Goal: Information Seeking & Learning: Learn about a topic

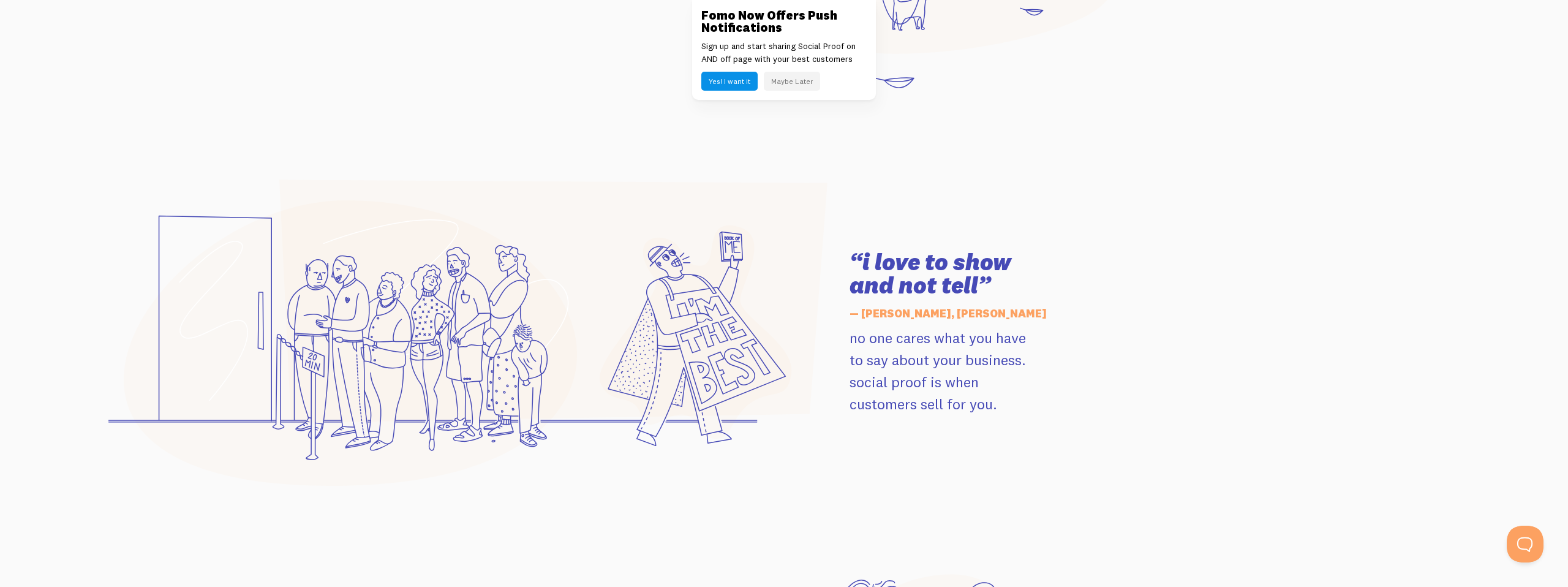
scroll to position [1549, 0]
click at [802, 83] on button "Maybe Later" at bounding box center [792, 81] width 57 height 19
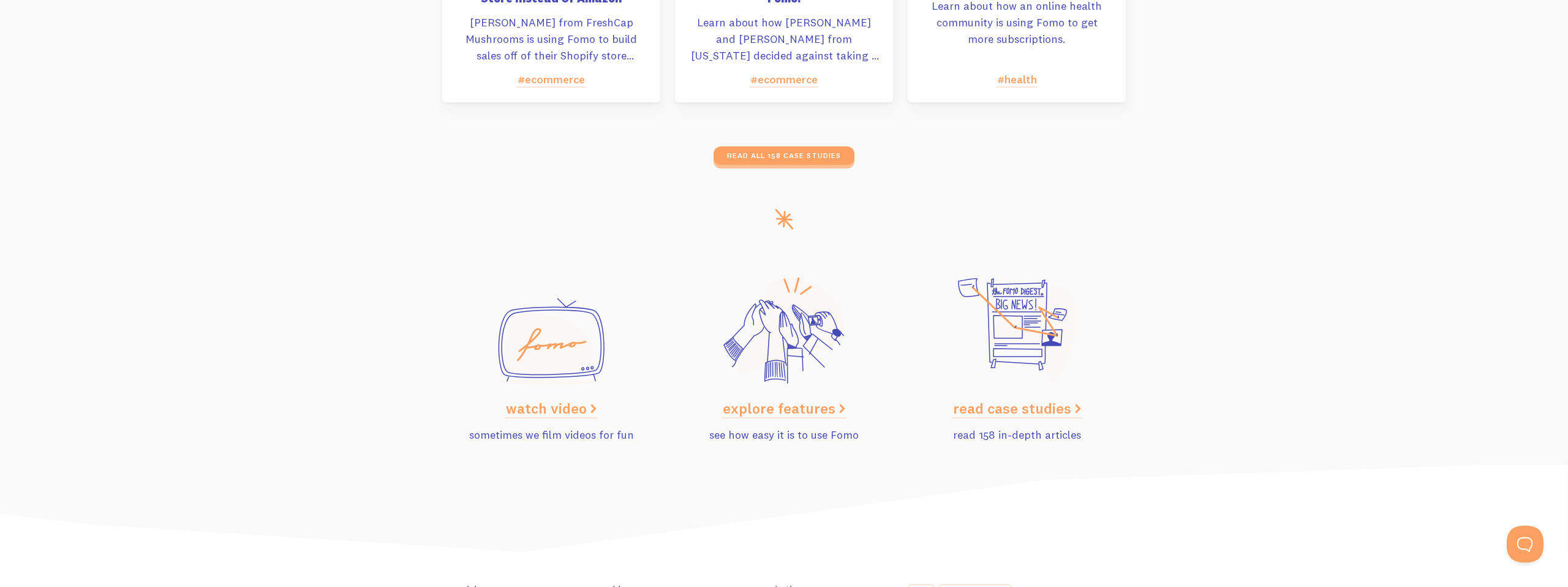
scroll to position [5964, 0]
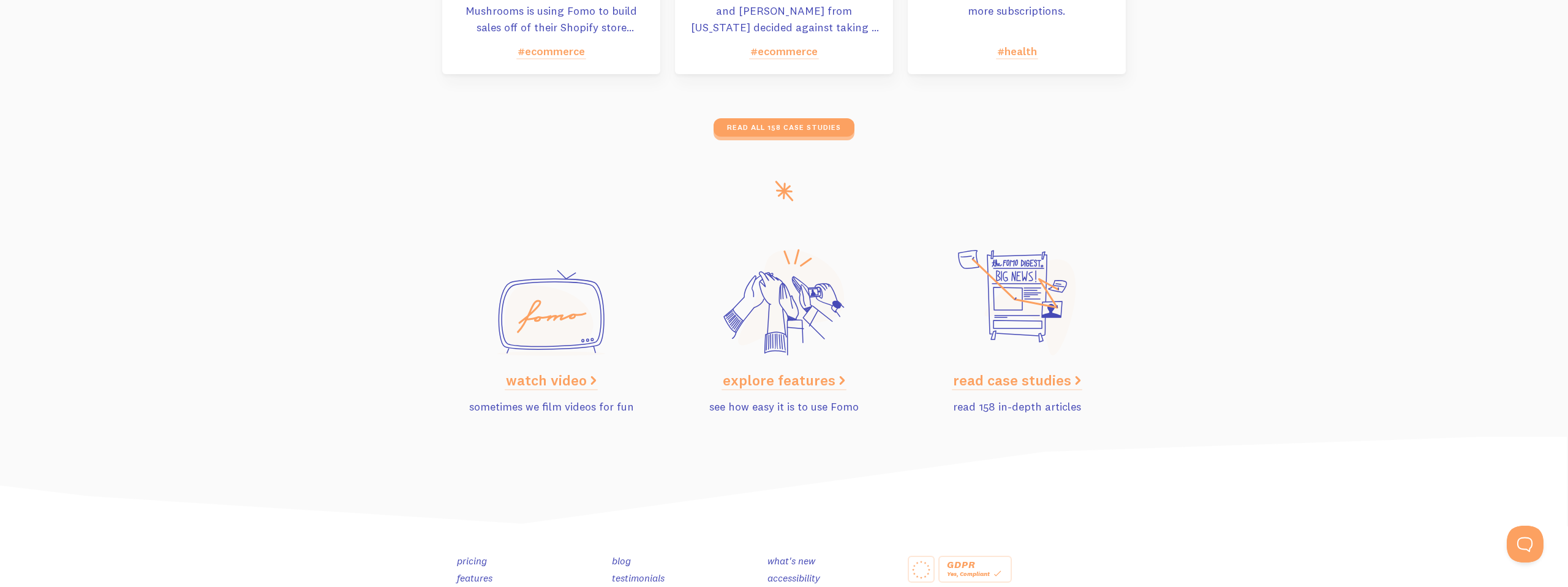
click at [551, 335] on icon at bounding box center [548, 316] width 89 height 63
click at [556, 380] on link "watch video" at bounding box center [551, 379] width 91 height 19
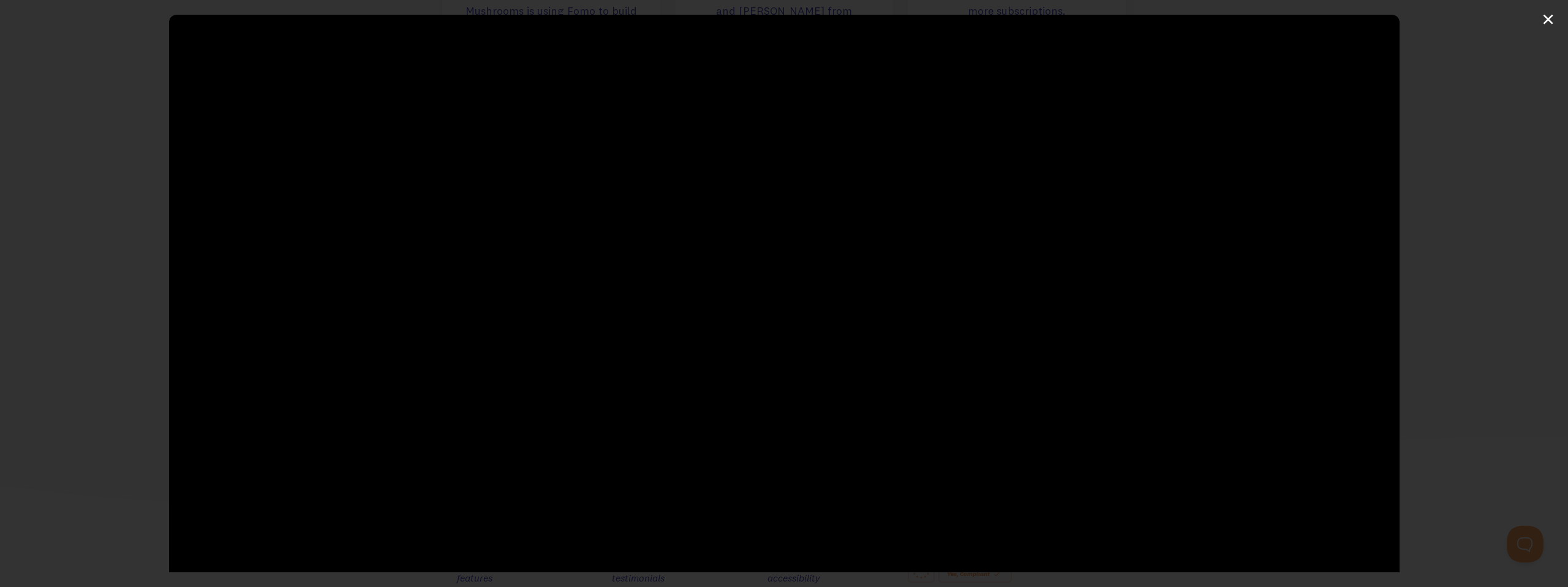
click at [1546, 20] on div "Pause Play % buffered 00:00 -00:02 Unmute Mute Disable captions Enable captions…" at bounding box center [784, 294] width 1568 height 587
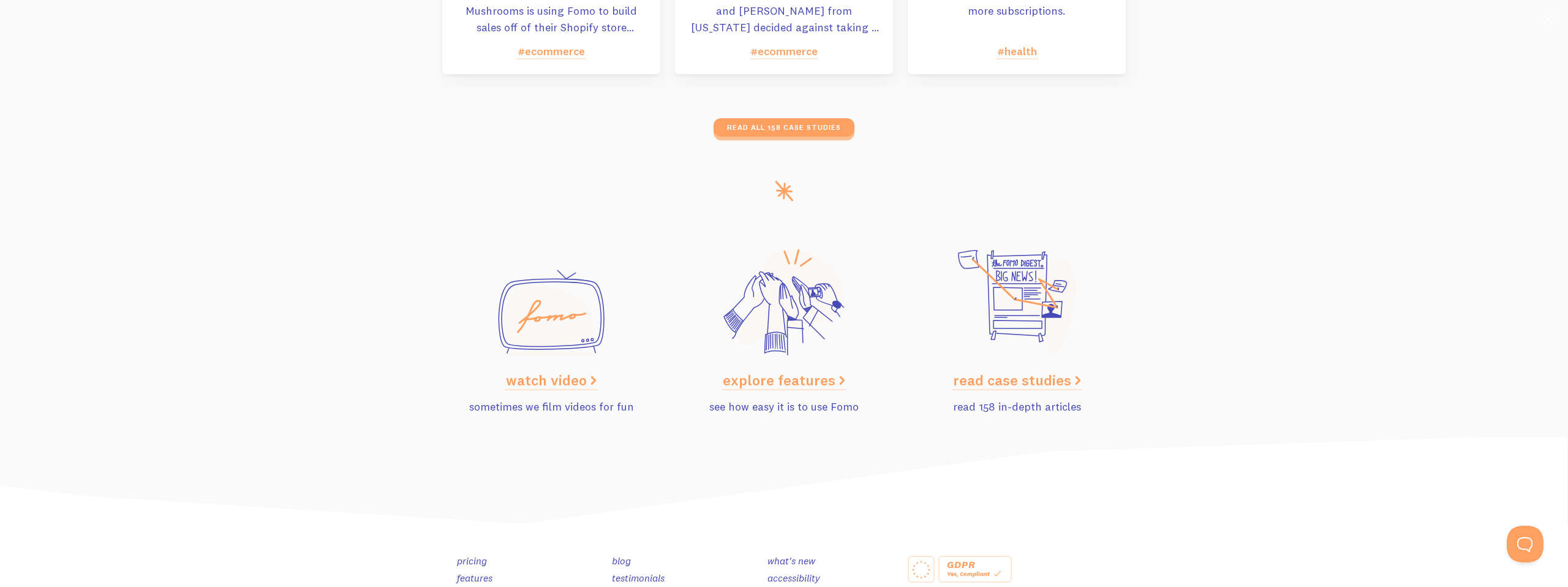
type input "98.7"
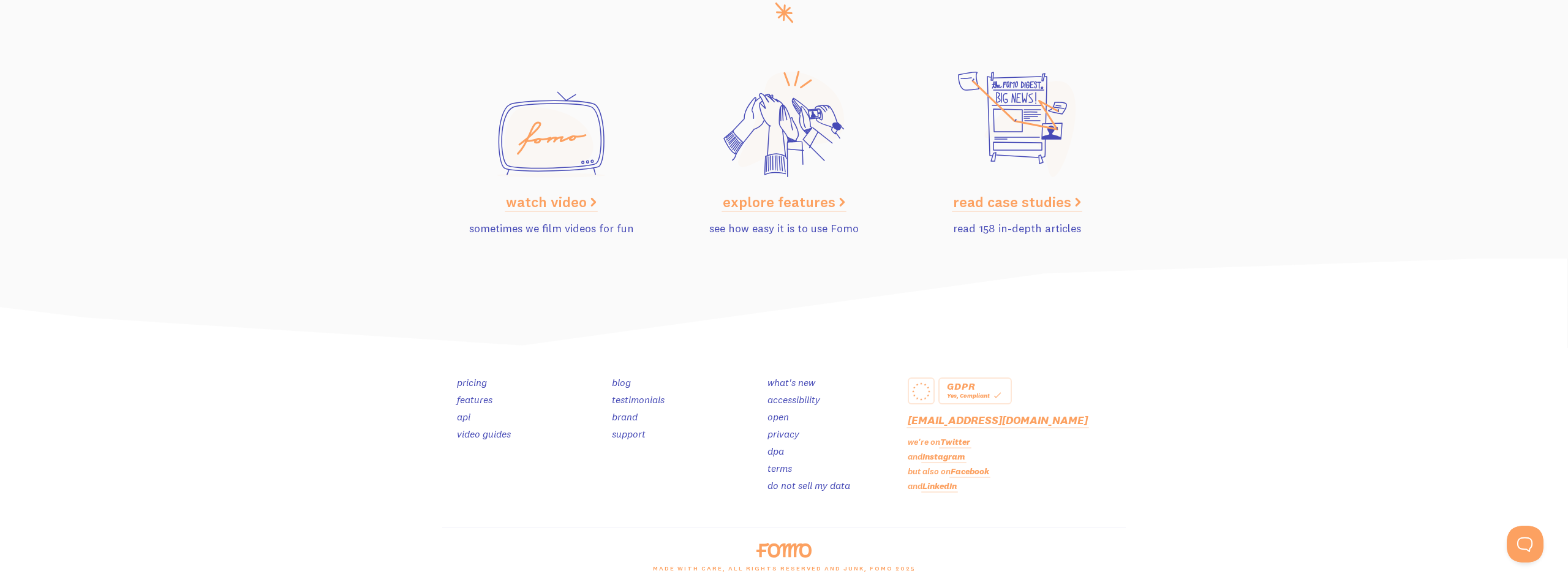
click at [479, 405] on link "features" at bounding box center [475, 399] width 35 height 13
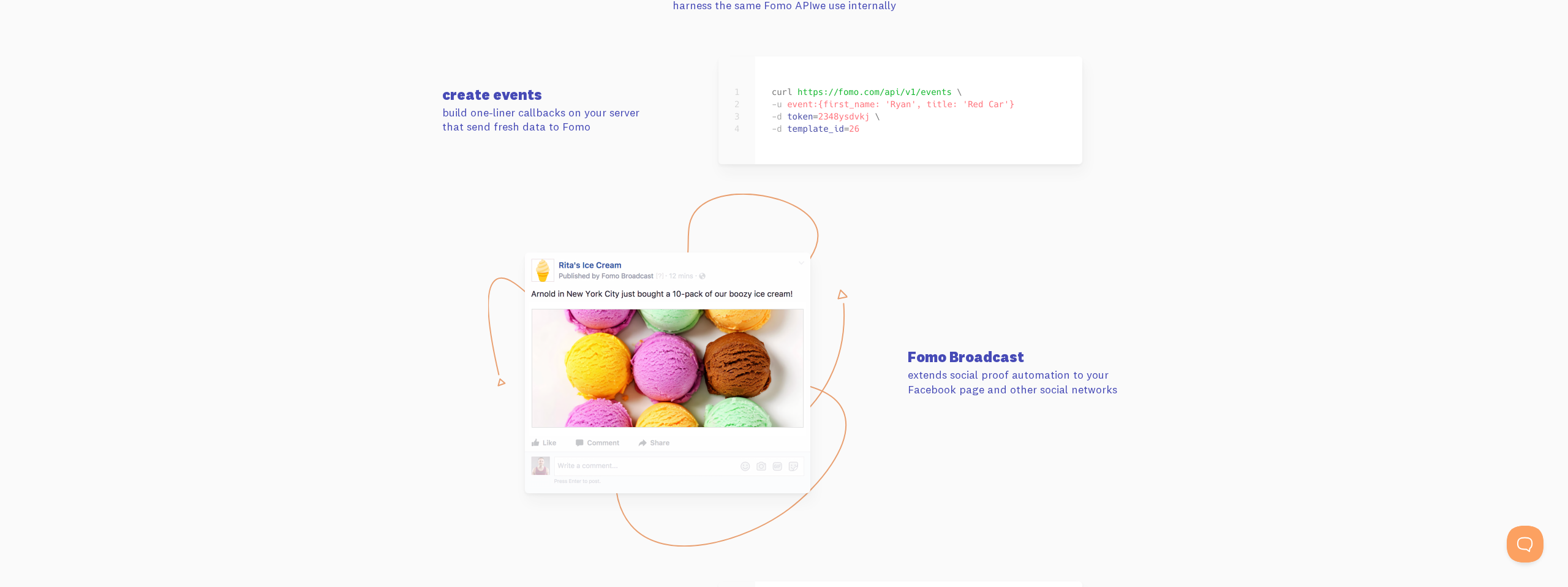
scroll to position [4769, 0]
